Goal: Information Seeking & Learning: Learn about a topic

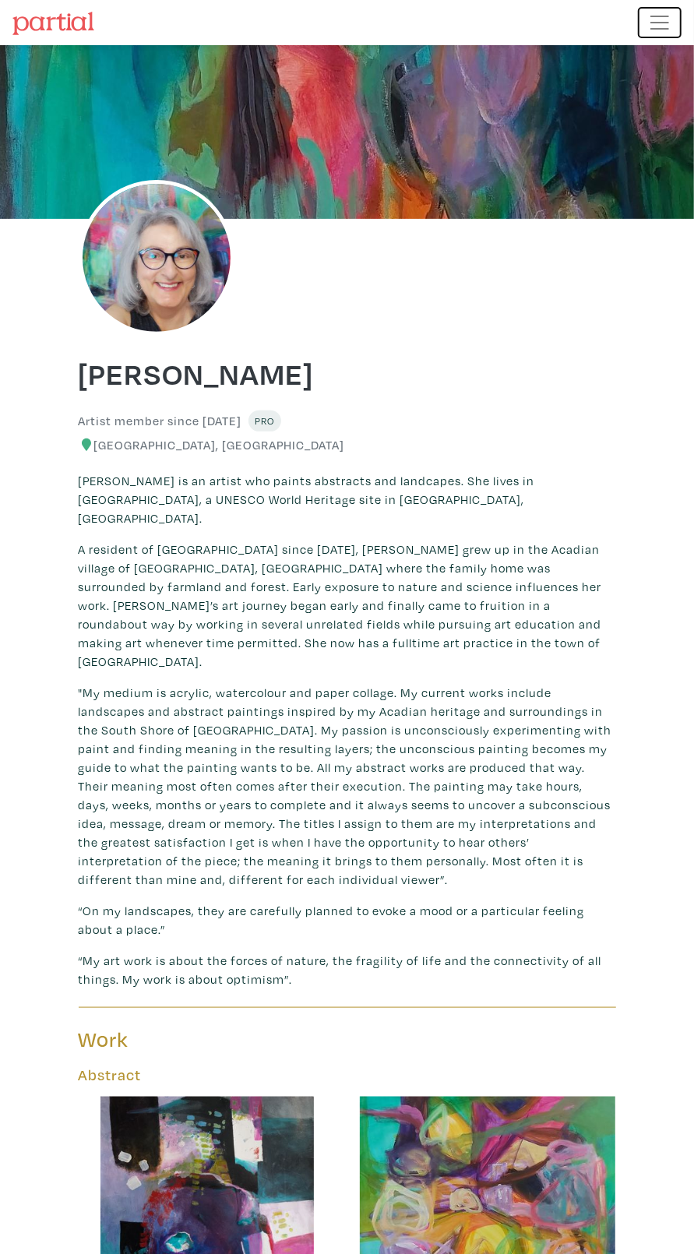
click at [663, 24] on span "Toggle navigation" at bounding box center [659, 22] width 23 height 23
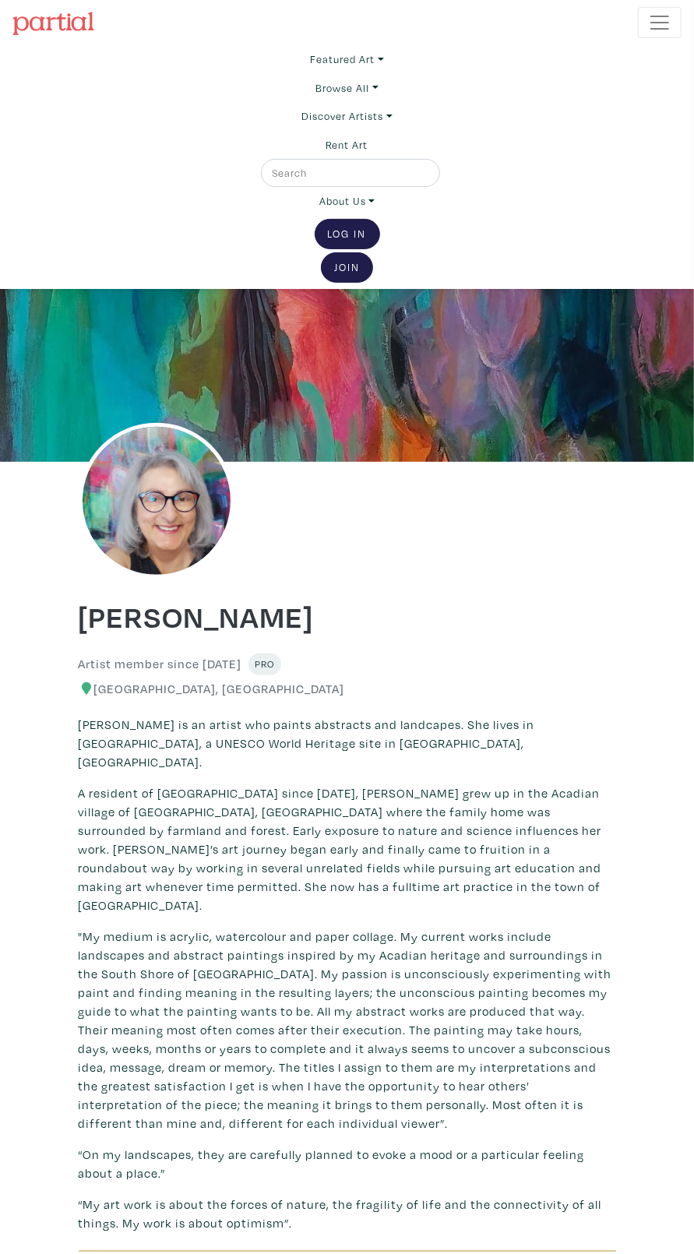
click at [491, 676] on div "Artist member since 2022 Pro Lunenburg, Nova Scotia" at bounding box center [347, 674] width 561 height 42
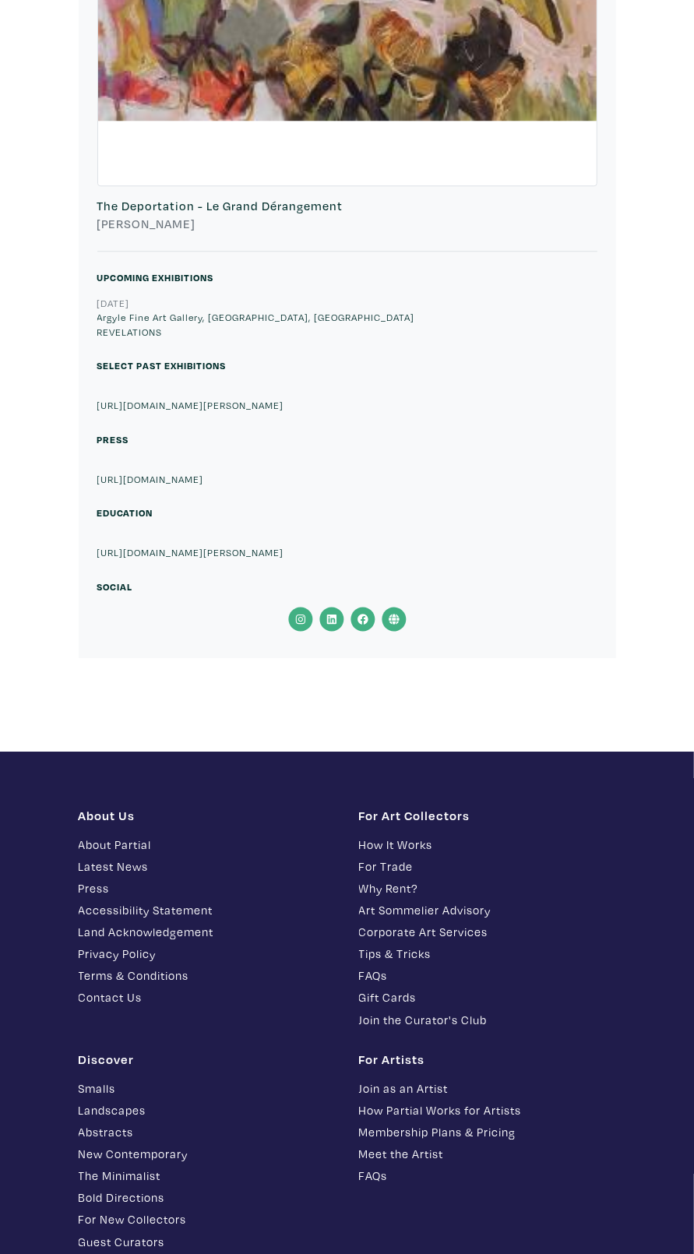
scroll to position [6957, 0]
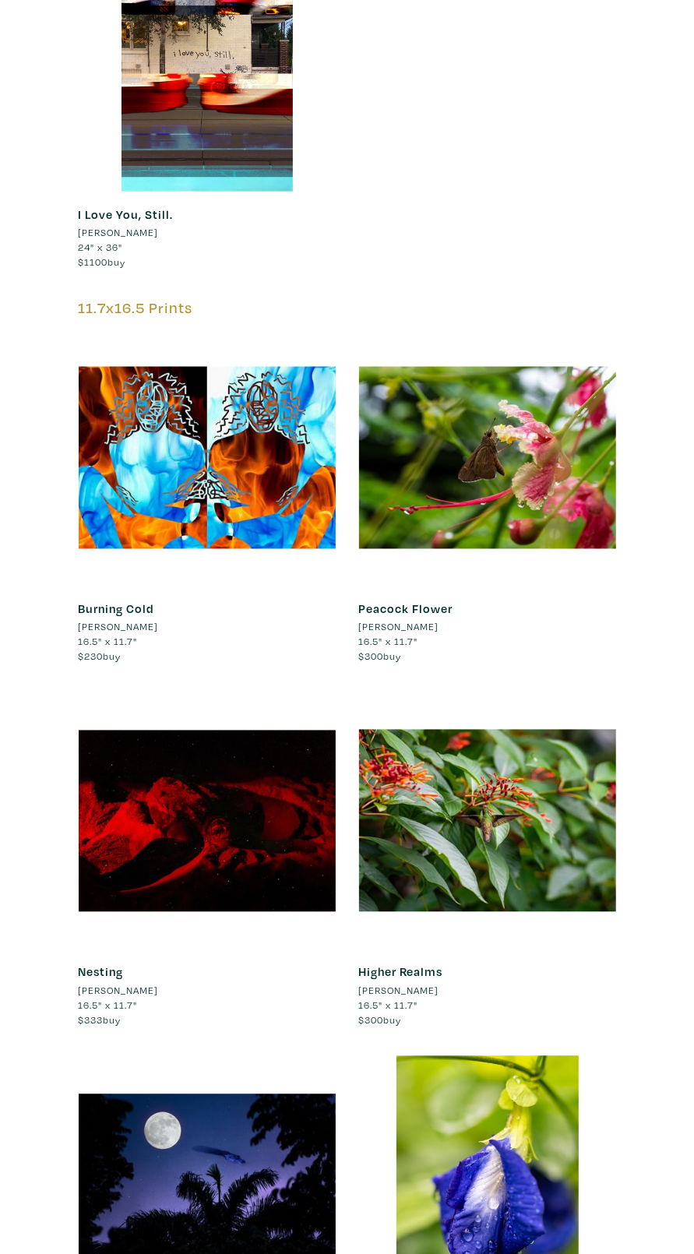
scroll to position [803, 0]
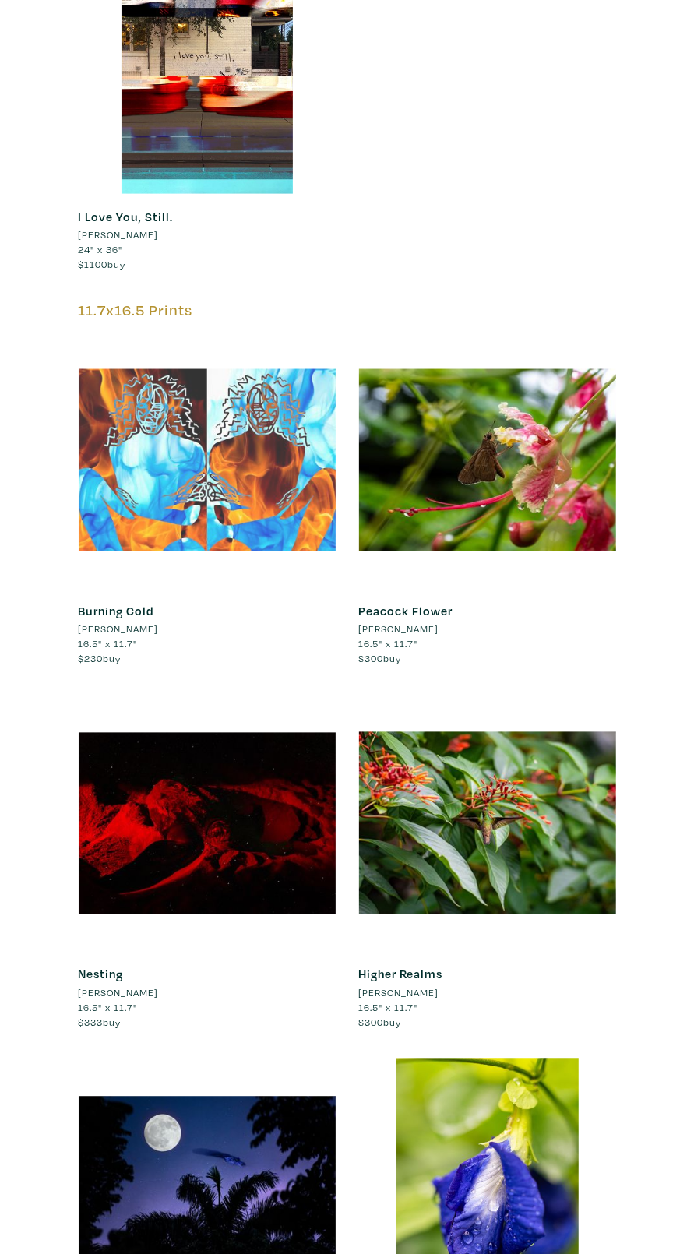
click at [245, 472] on div at bounding box center [207, 460] width 257 height 257
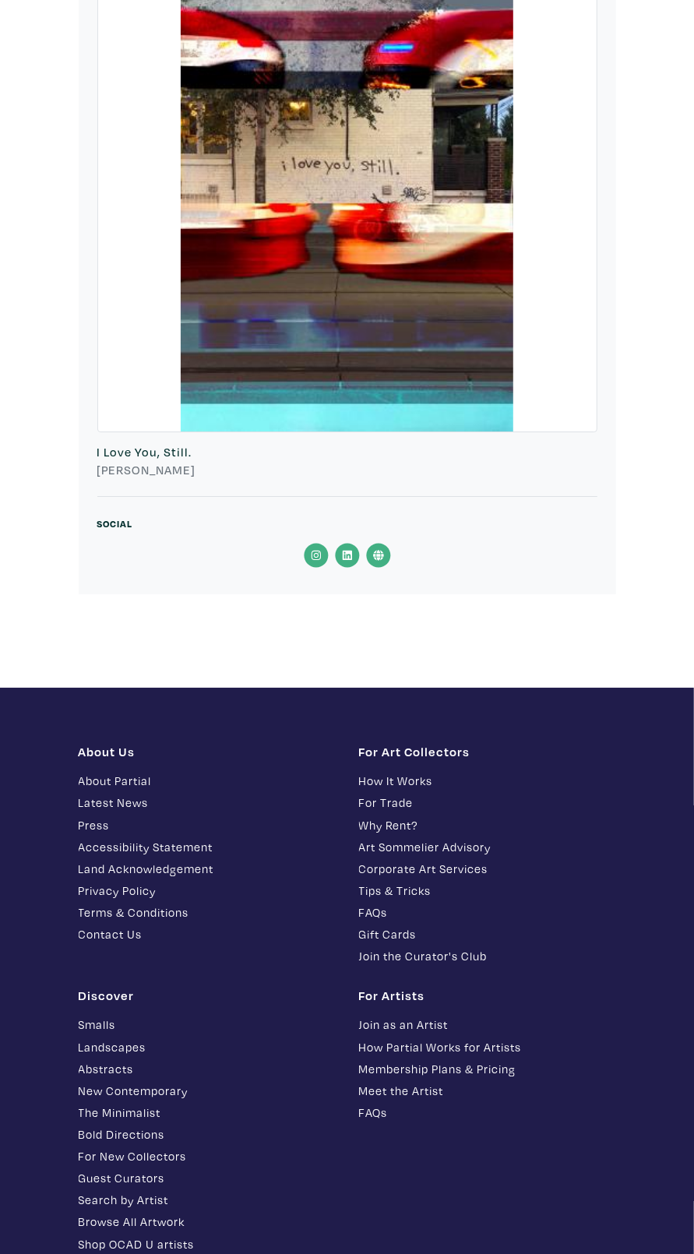
scroll to position [14645, 0]
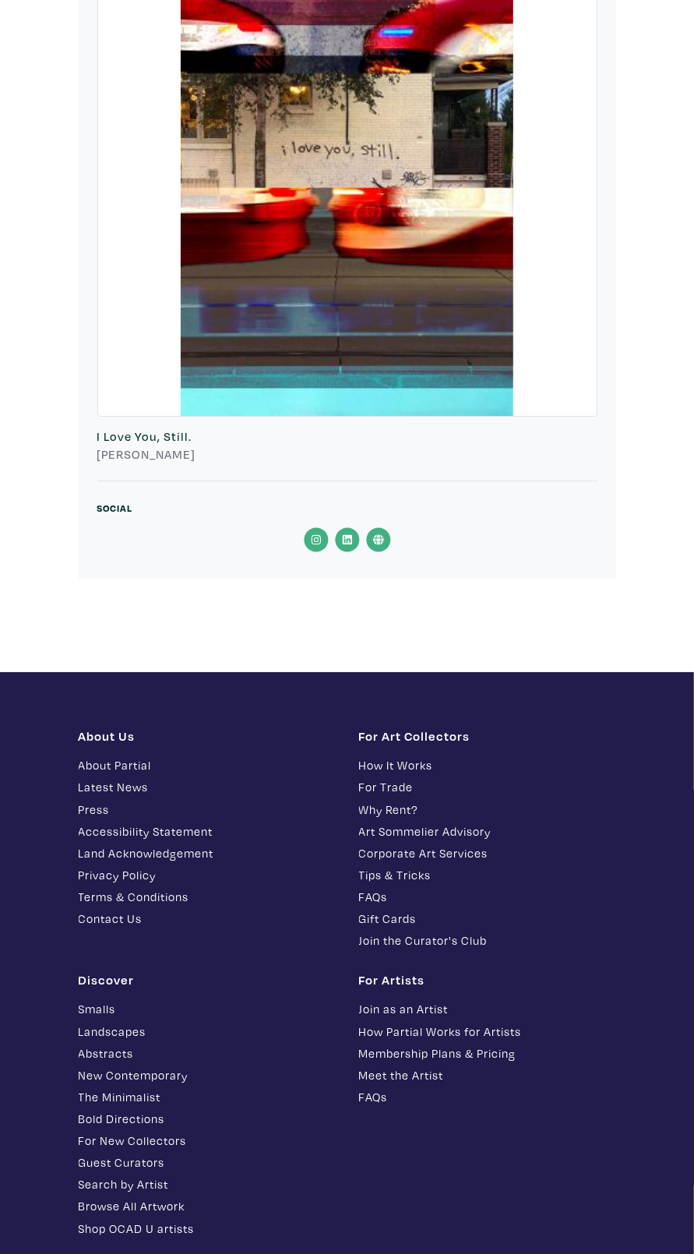
click at [387, 536] on icon at bounding box center [378, 539] width 31 height 25
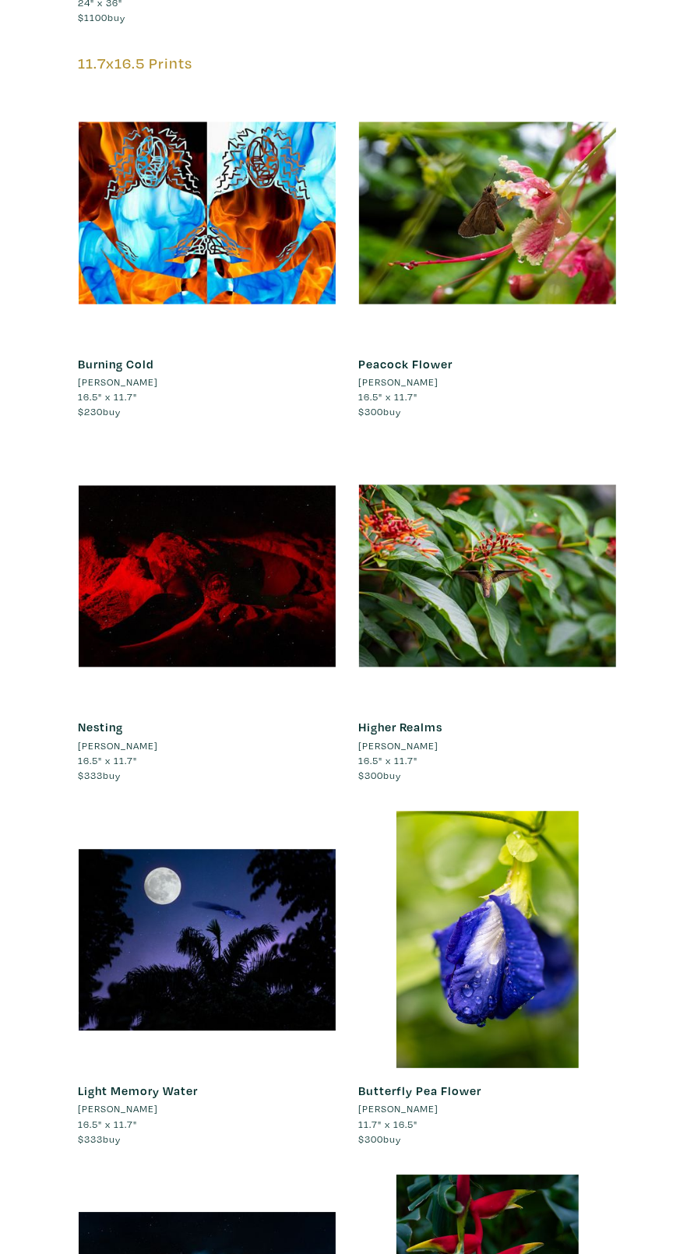
scroll to position [1043, 0]
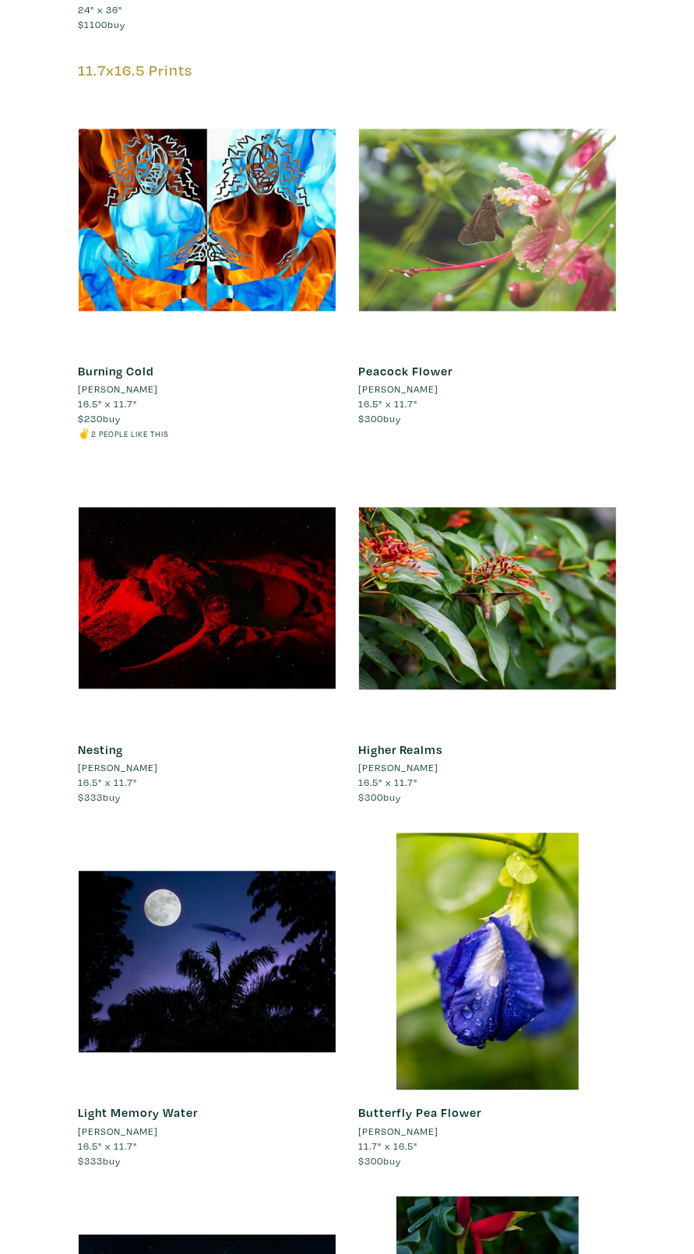
click at [506, 246] on div at bounding box center [487, 220] width 257 height 257
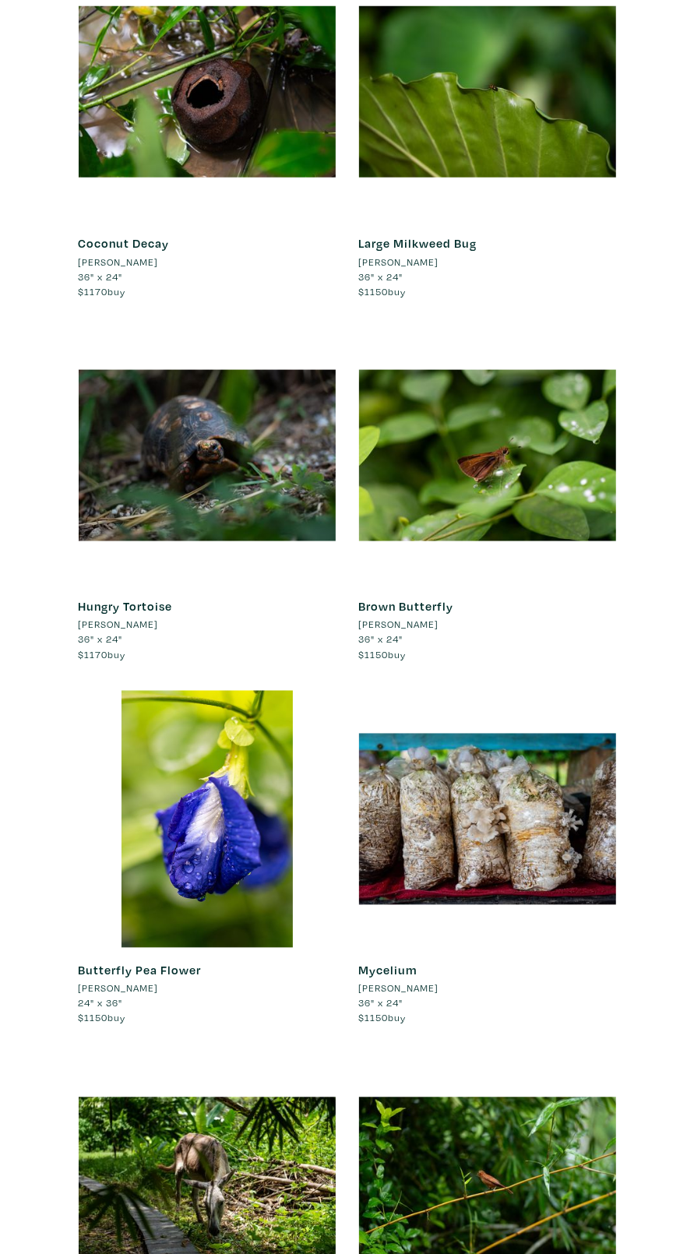
scroll to position [10701, 0]
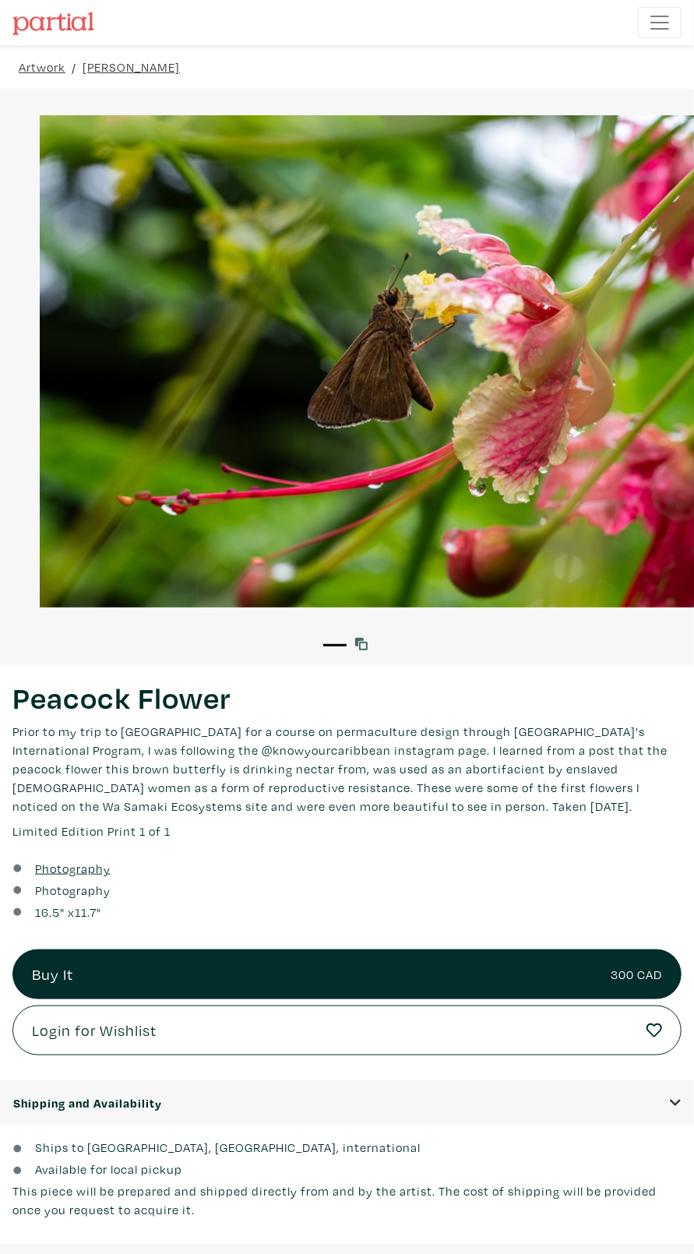
click at [364, 635] on link at bounding box center [364, 644] width 19 height 19
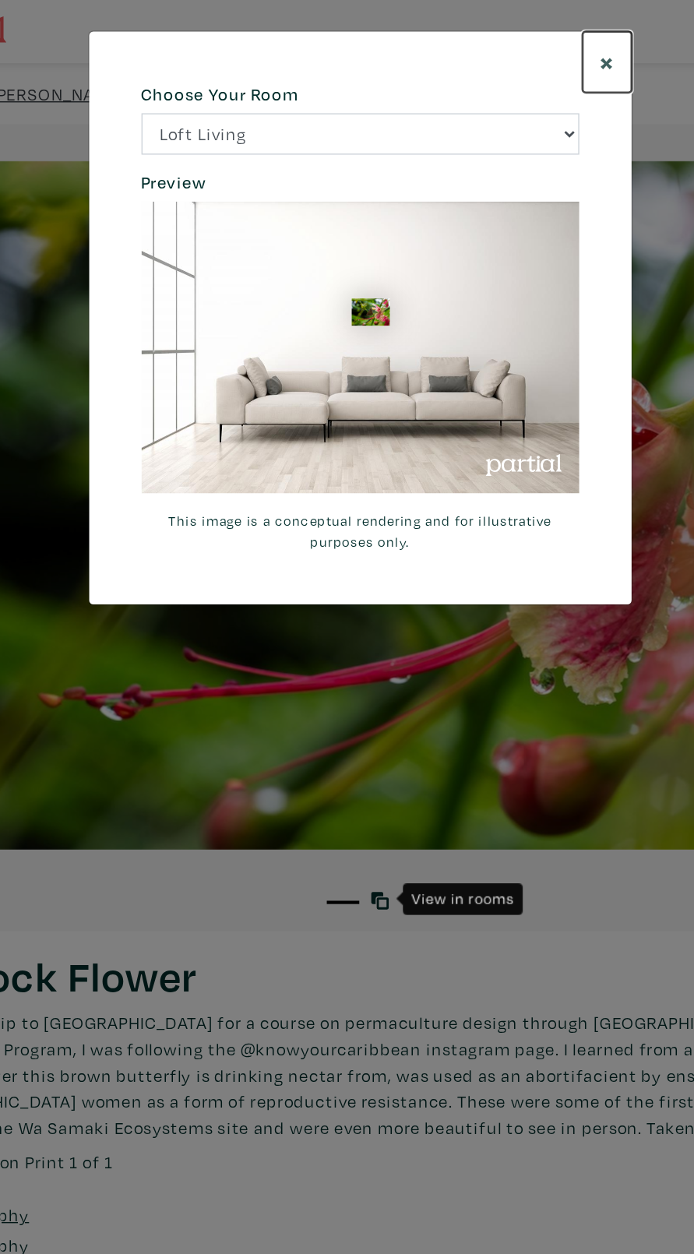
click at [512, 45] on button "×" at bounding box center [523, 45] width 35 height 44
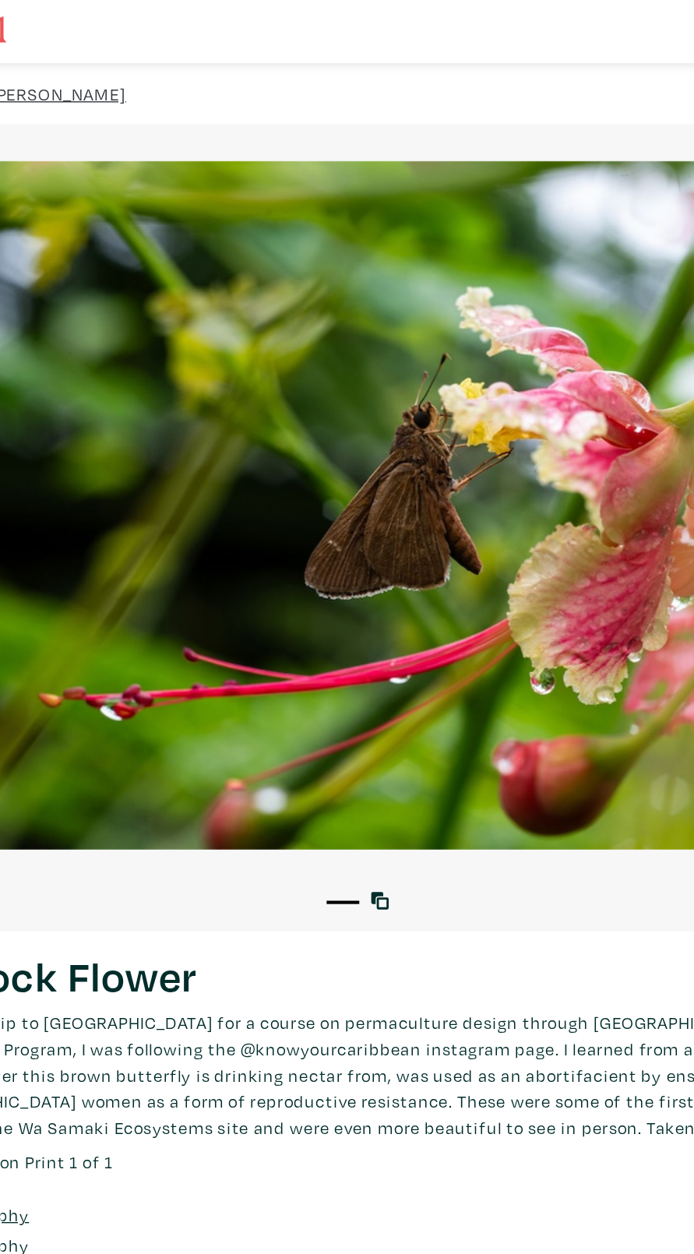
click at [130, 34] on nav "Featured Art Smalls Landscapes Abstracts New Contemporary The Minimalist Bold D…" at bounding box center [347, 22] width 694 height 45
click at [136, 71] on link "[PERSON_NAME]" at bounding box center [131, 67] width 97 height 19
click at [149, 101] on div at bounding box center [387, 361] width 694 height 520
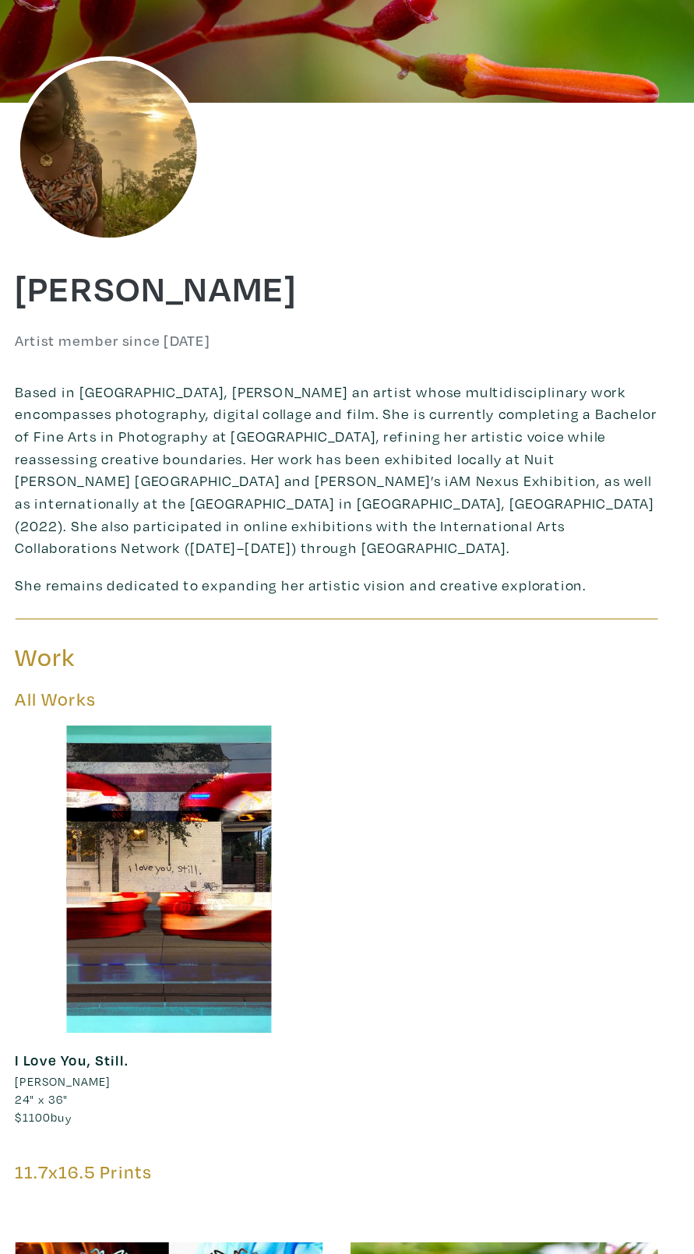
scroll to position [5, 0]
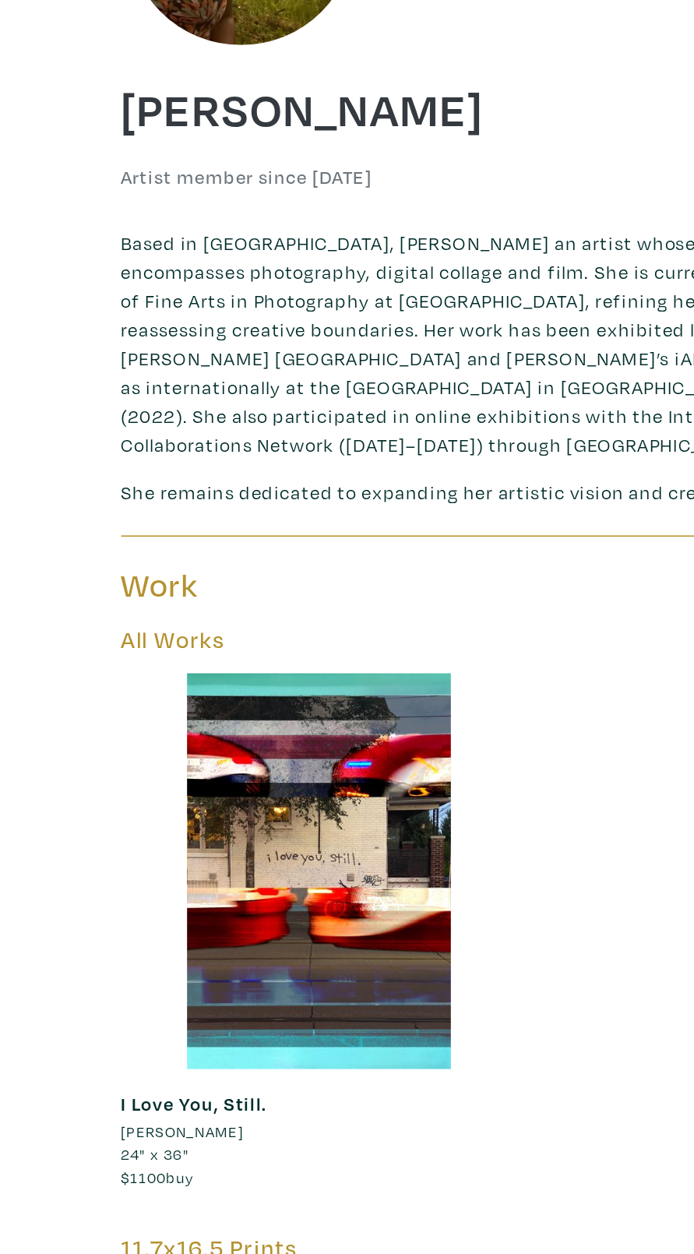
scroll to position [177, 0]
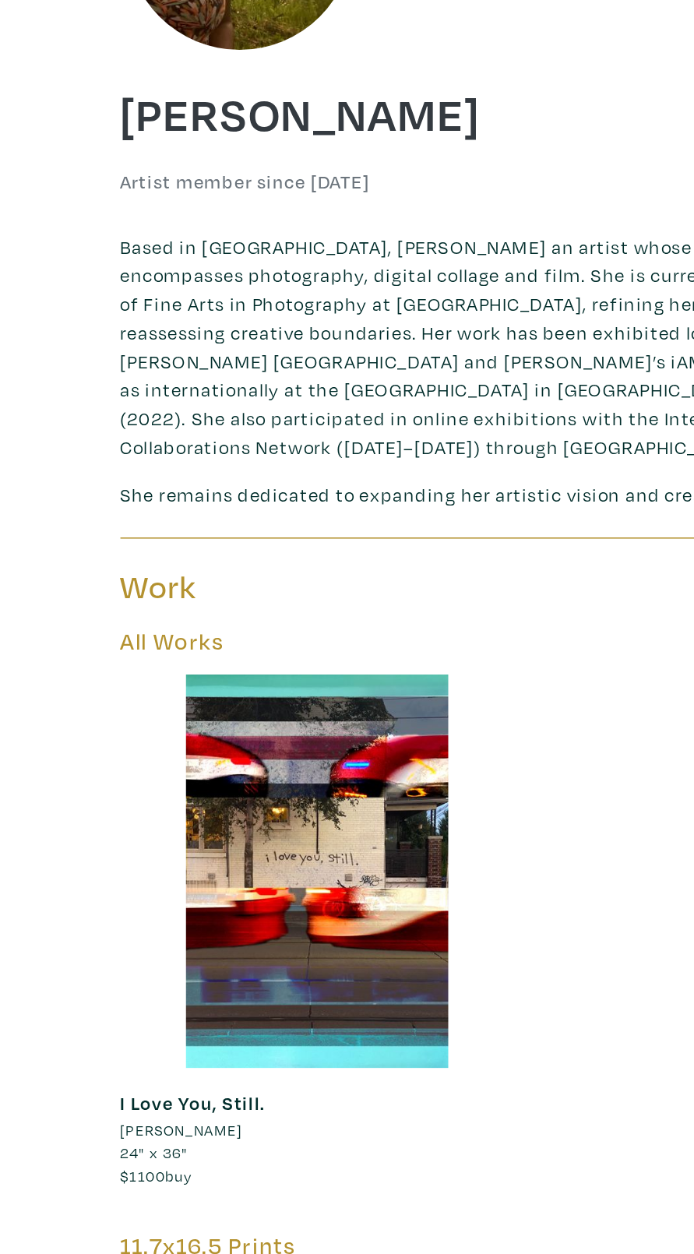
click at [124, 532] on h5 "All Works" at bounding box center [347, 541] width 537 height 19
click at [128, 532] on h5 "All Works" at bounding box center [347, 541] width 537 height 19
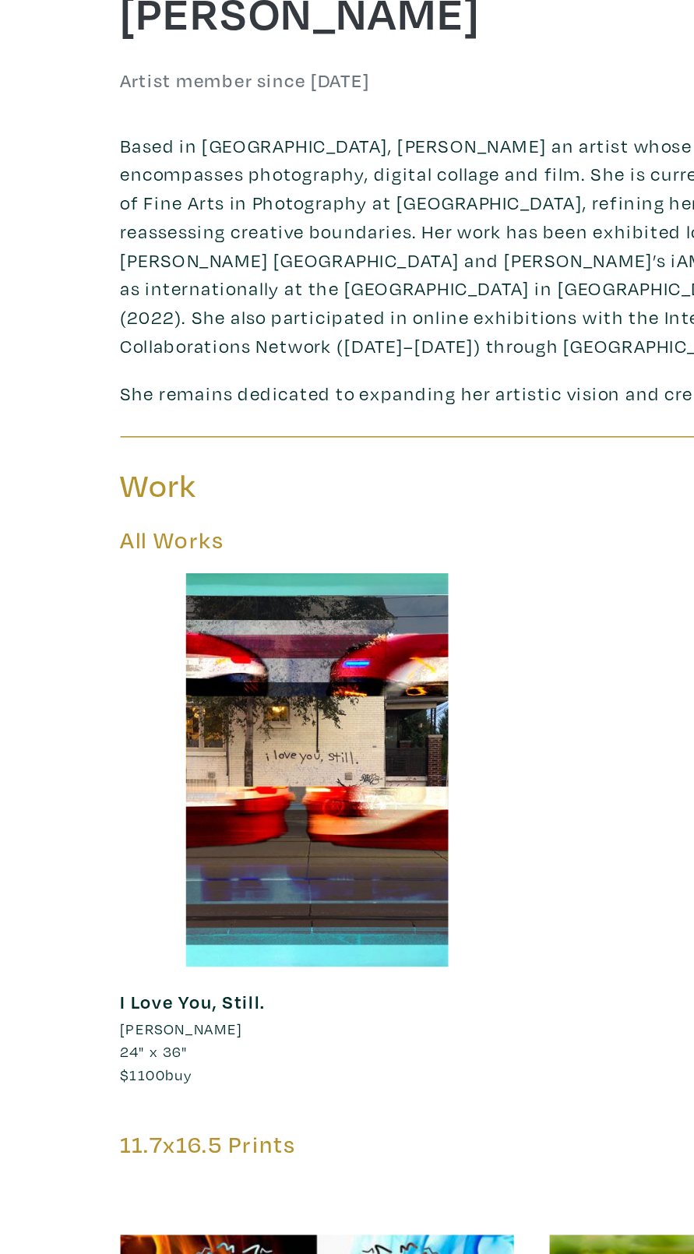
click at [105, 493] on h3 "Work" at bounding box center [207, 506] width 257 height 26
click at [120, 493] on h3 "Work" at bounding box center [207, 506] width 257 height 26
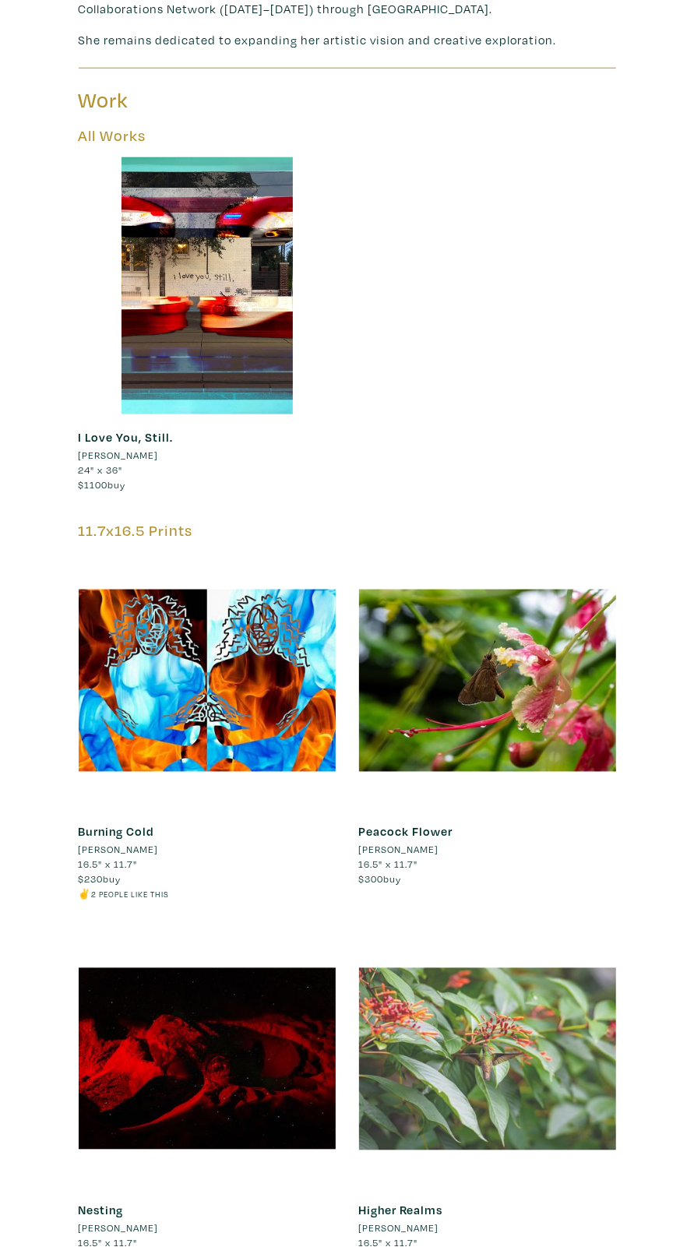
scroll to position [573, 0]
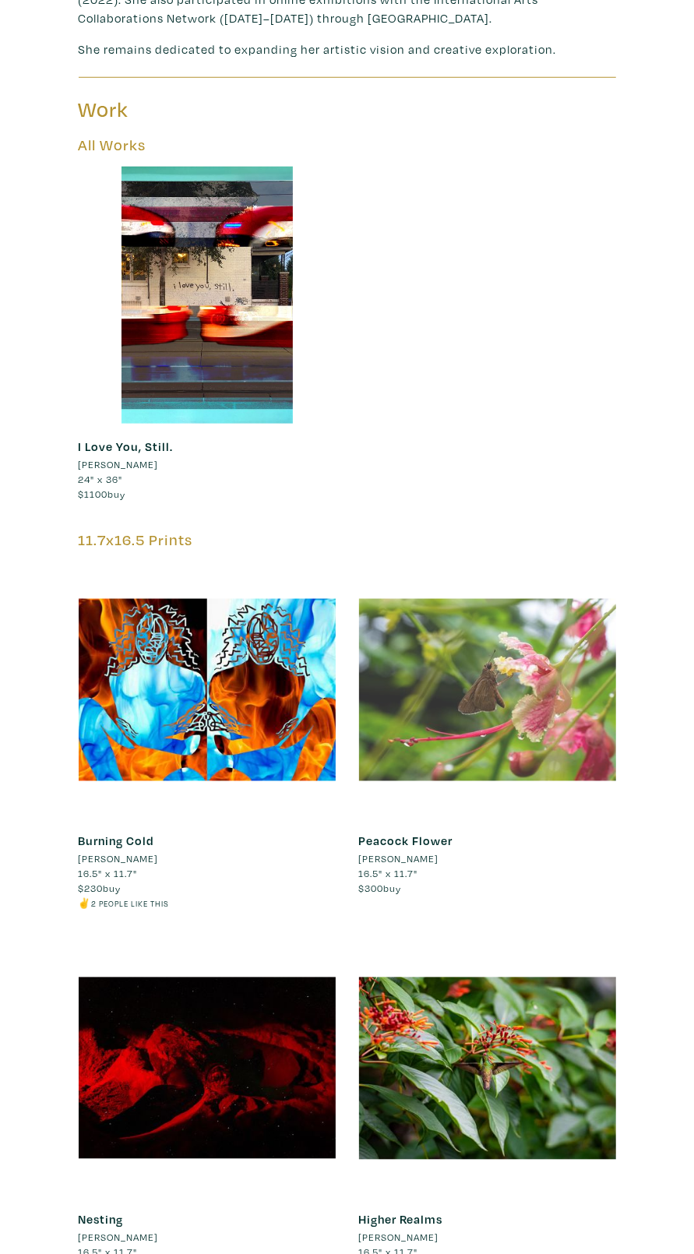
click at [459, 671] on div at bounding box center [487, 690] width 257 height 257
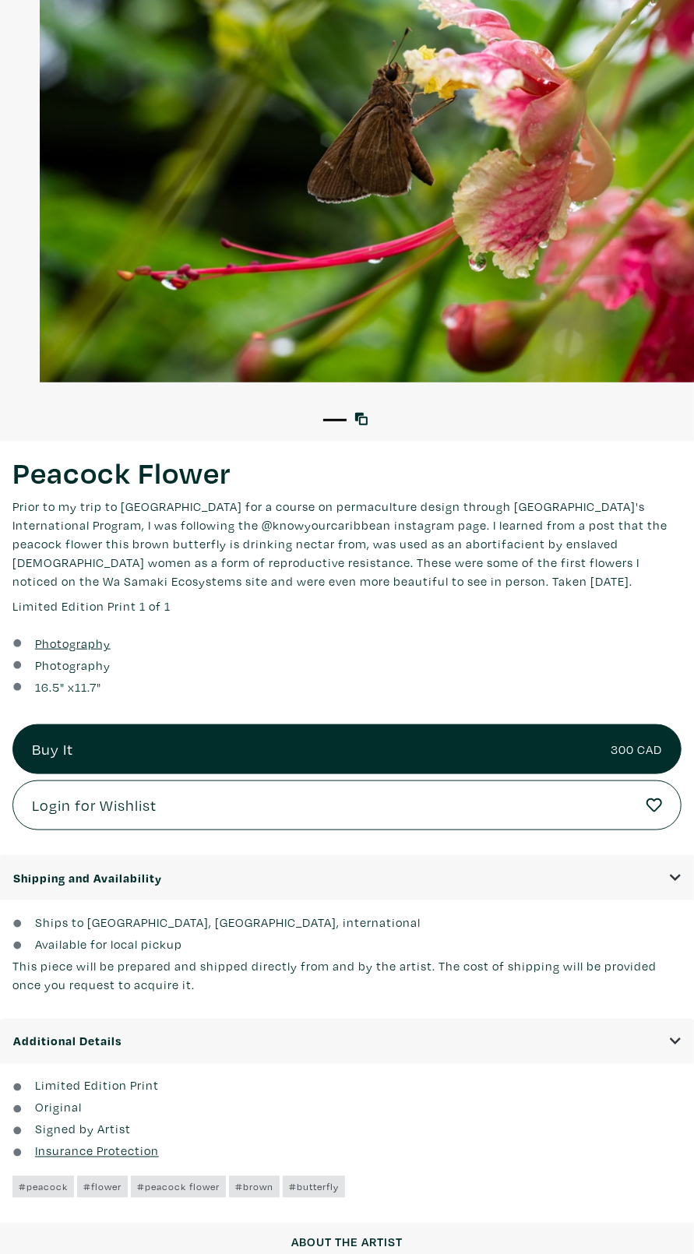
scroll to position [3028, 0]
